Goal: Communication & Community: Answer question/provide support

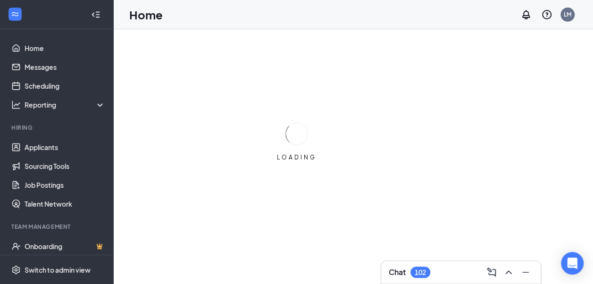
click at [430, 271] on div "102" at bounding box center [420, 272] width 20 height 11
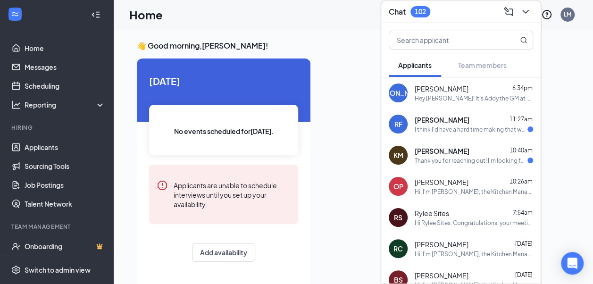
click at [465, 123] on div "[PERSON_NAME] 11:27am" at bounding box center [474, 119] width 118 height 9
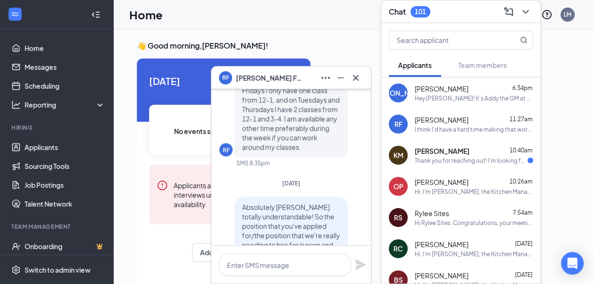
scroll to position [-185, 0]
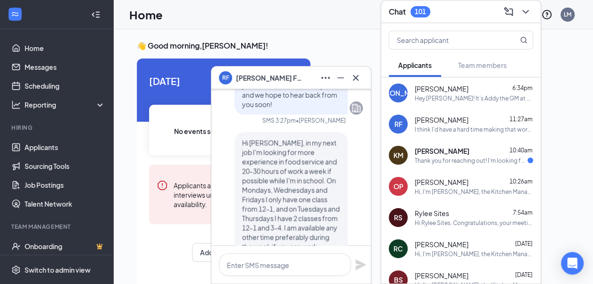
click at [329, 147] on div "Hi [PERSON_NAME], in my next job I'm looking for more experience in food servic…" at bounding box center [290, 199] width 113 height 134
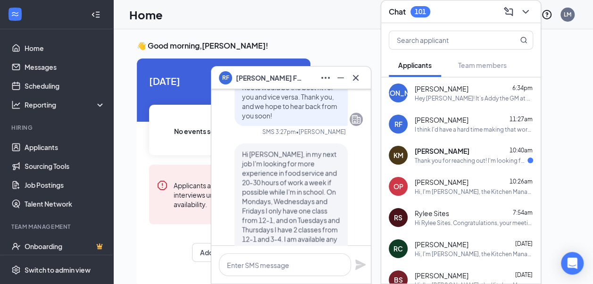
scroll to position [-245, 0]
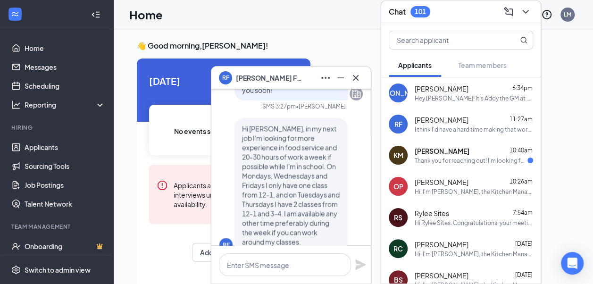
click at [329, 147] on span "Hi [PERSON_NAME], in my next job I'm looking for more experience in food servic…" at bounding box center [291, 185] width 98 height 122
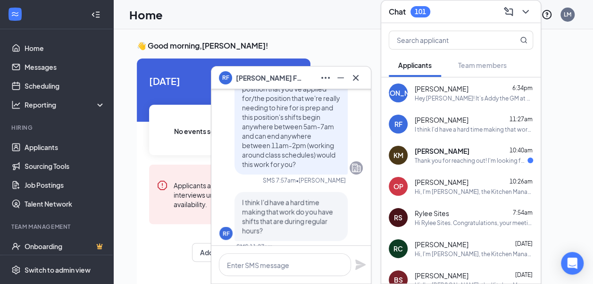
scroll to position [0, 0]
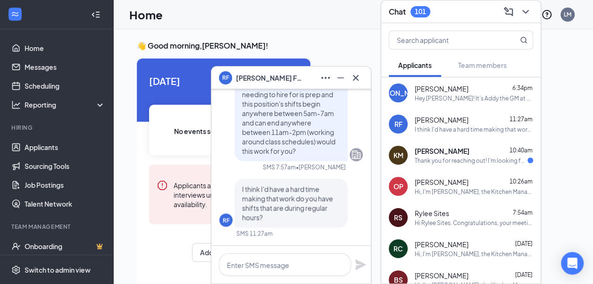
click at [489, 149] on div "[PERSON_NAME] 10:40am" at bounding box center [474, 150] width 118 height 9
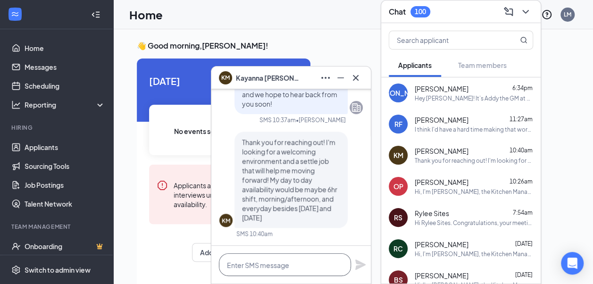
click at [293, 259] on textarea at bounding box center [285, 264] width 132 height 23
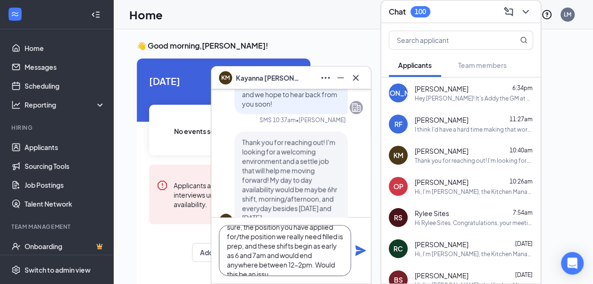
scroll to position [38, 0]
type textarea "Absolutely, thanks [PERSON_NAME] this info is helpful. I just want to make sure…"
click at [359, 255] on icon "Plane" at bounding box center [360, 250] width 11 height 11
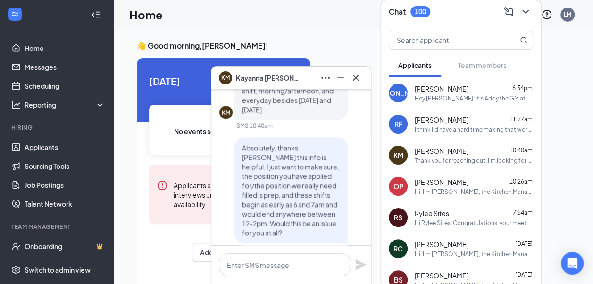
scroll to position [-230, 0]
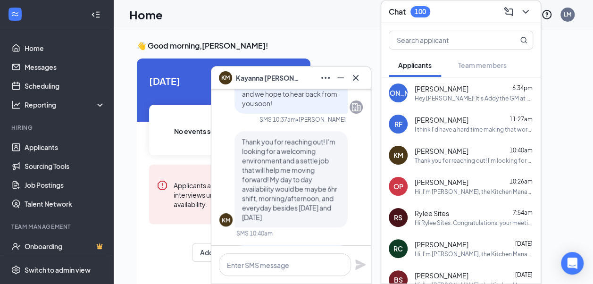
click at [510, 125] on div "I think I'd have a hard time making that work do you have shifts that are durin…" at bounding box center [474, 129] width 118 height 8
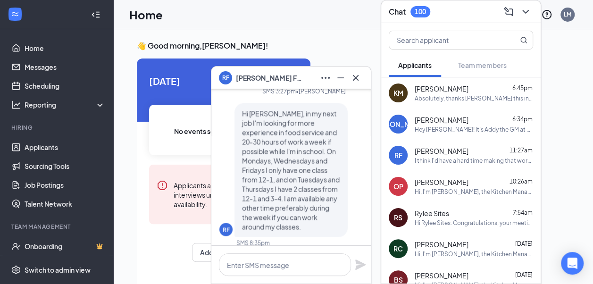
click at [520, 5] on div at bounding box center [524, 11] width 17 height 15
click at [528, 16] on icon "ChevronDown" at bounding box center [525, 11] width 11 height 11
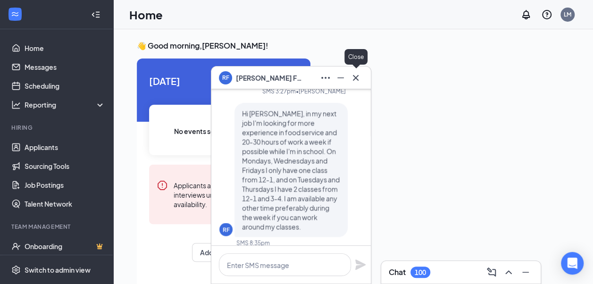
click at [363, 76] on button at bounding box center [355, 77] width 15 height 15
